Goal: Information Seeking & Learning: Learn about a topic

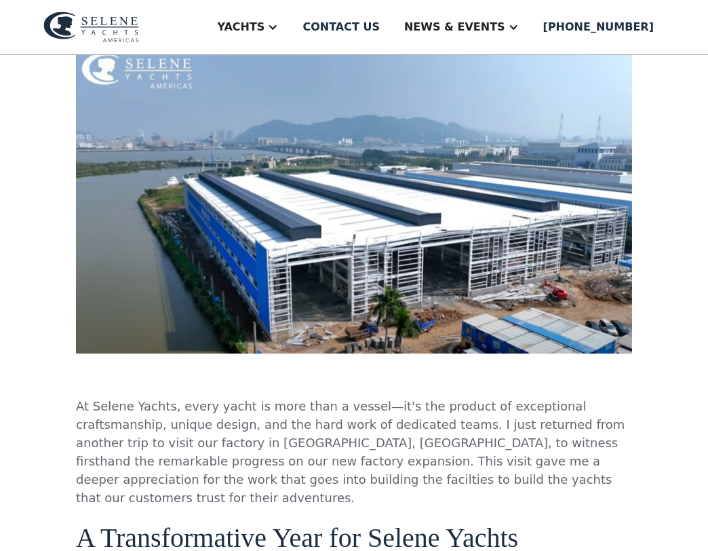
scroll to position [433, 0]
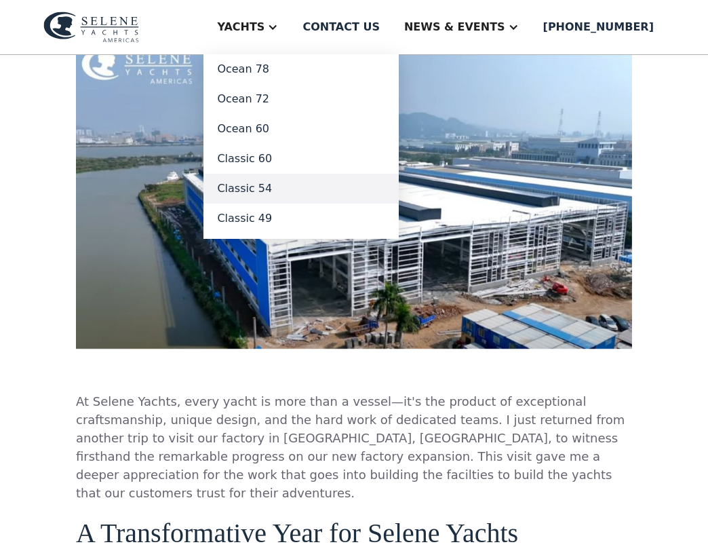
click at [292, 192] on link "Classic 54" at bounding box center [300, 189] width 195 height 30
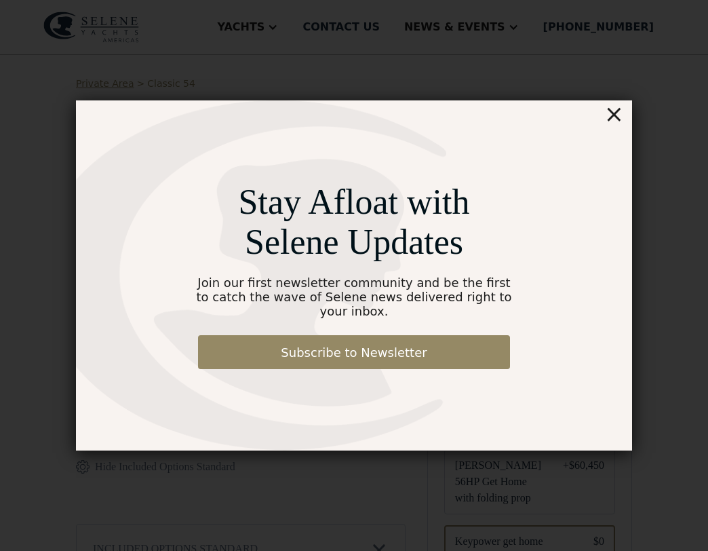
click at [611, 123] on div "×" at bounding box center [614, 113] width 20 height 27
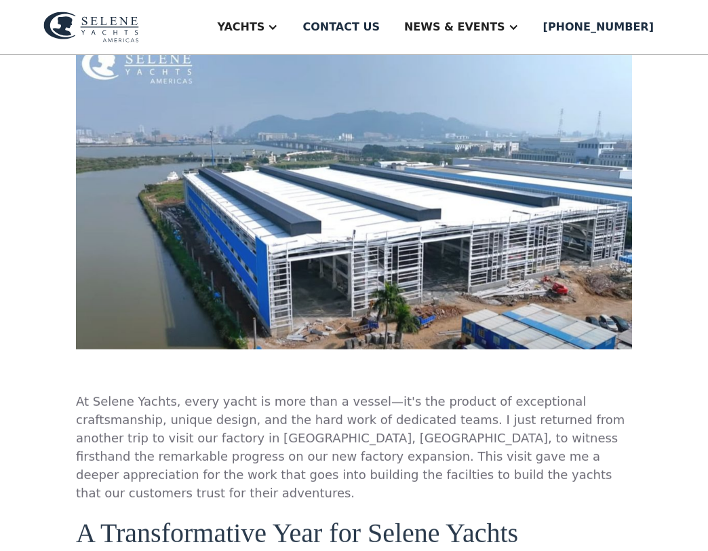
scroll to position [433, 0]
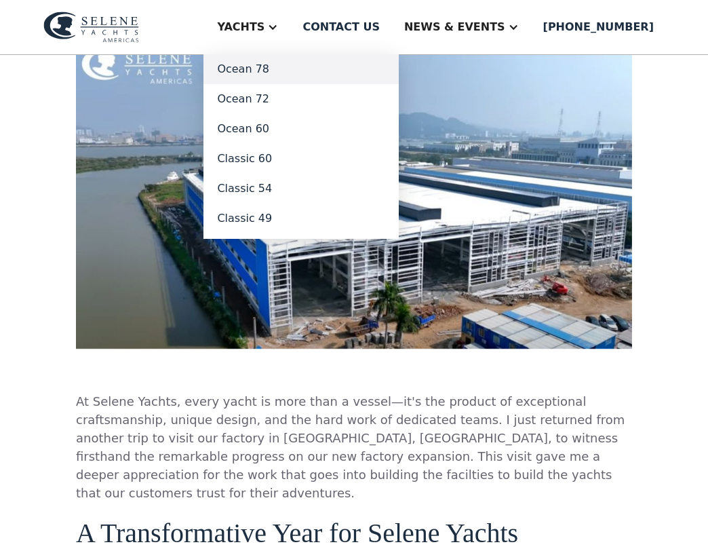
click at [307, 69] on link "Ocean 78" at bounding box center [300, 69] width 195 height 30
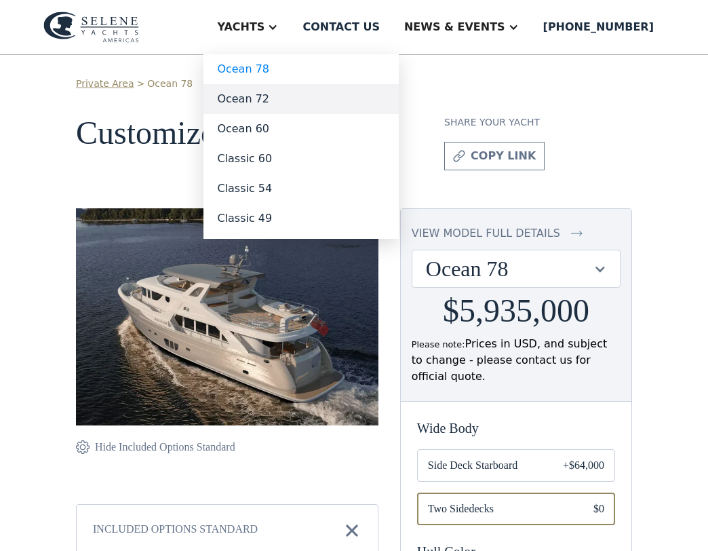
click at [292, 106] on link "Ocean 72" at bounding box center [300, 99] width 195 height 30
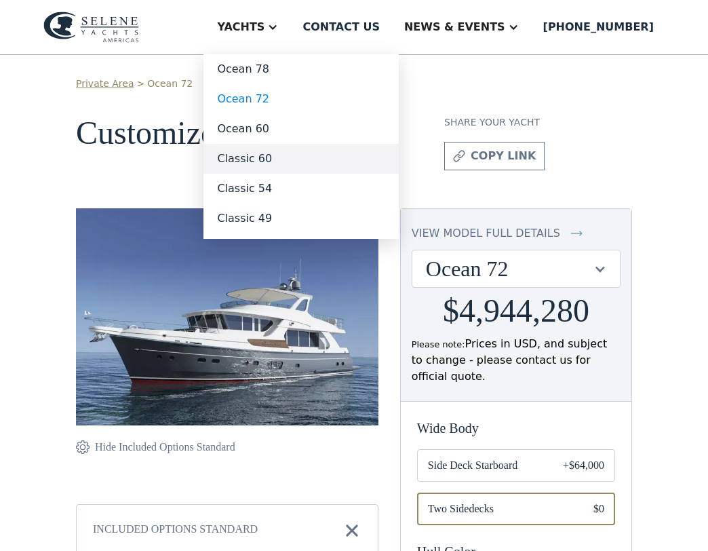
click at [295, 161] on link "Classic 60" at bounding box center [300, 159] width 195 height 30
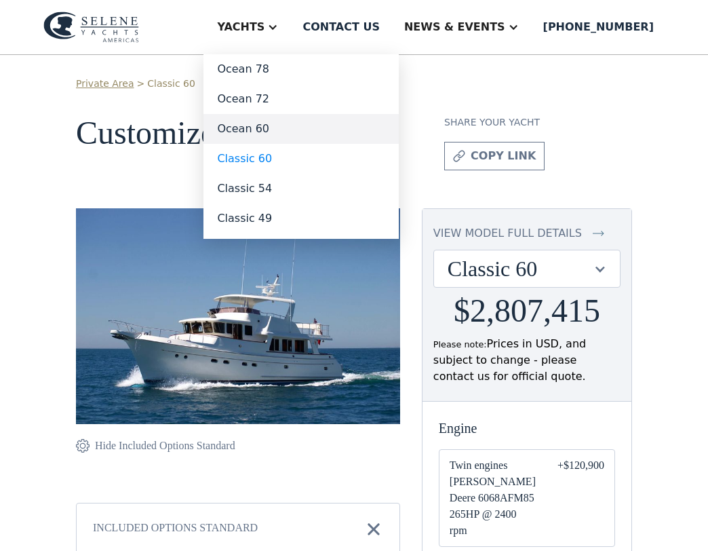
click at [292, 130] on link "Ocean 60" at bounding box center [300, 129] width 195 height 30
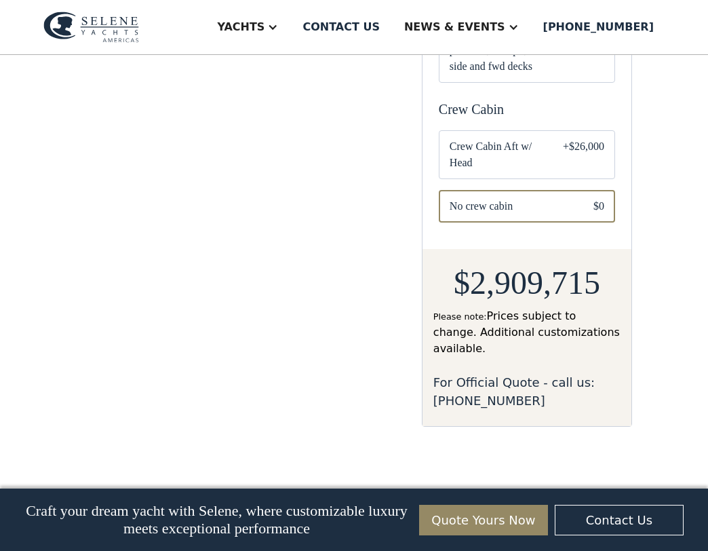
scroll to position [1100, 0]
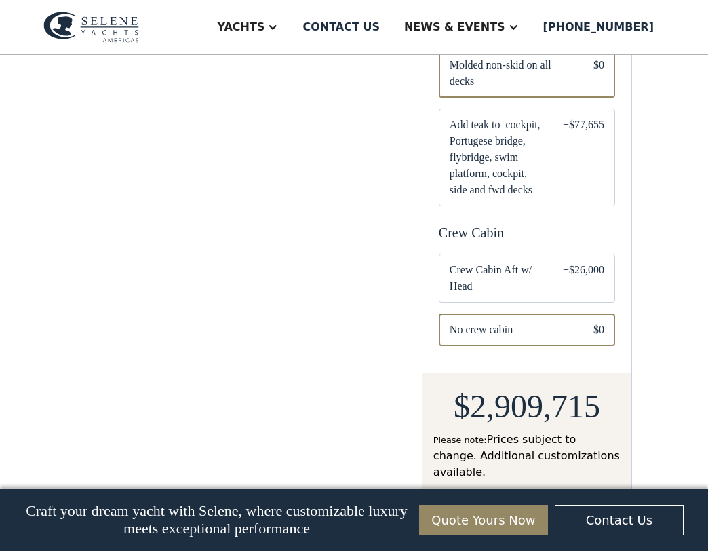
click at [514, 198] on span "Add teak to cockpit, Portugese bridge, flybridge, swim platform, cockpit, side …" at bounding box center [496, 157] width 92 height 81
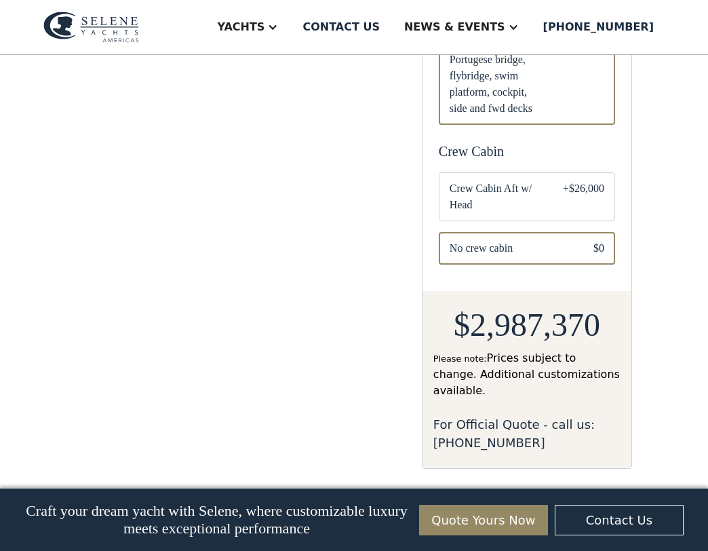
scroll to position [1203, 0]
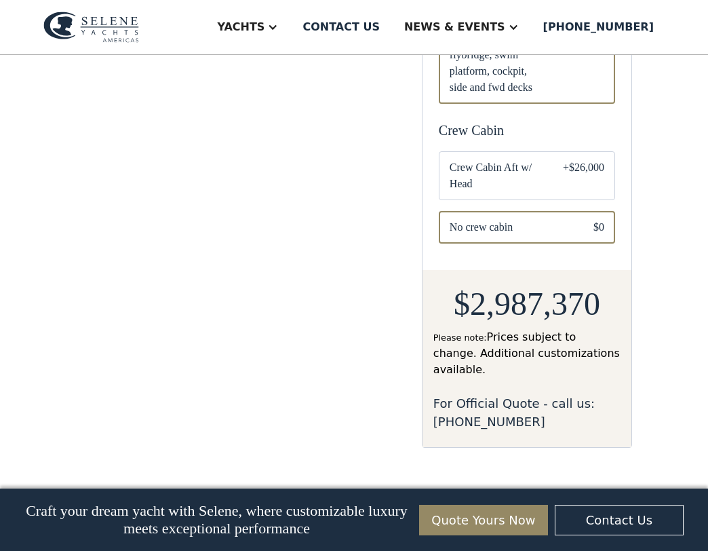
click at [559, 200] on div "Email Form" at bounding box center [527, 175] width 176 height 49
